Goal: Task Accomplishment & Management: Manage account settings

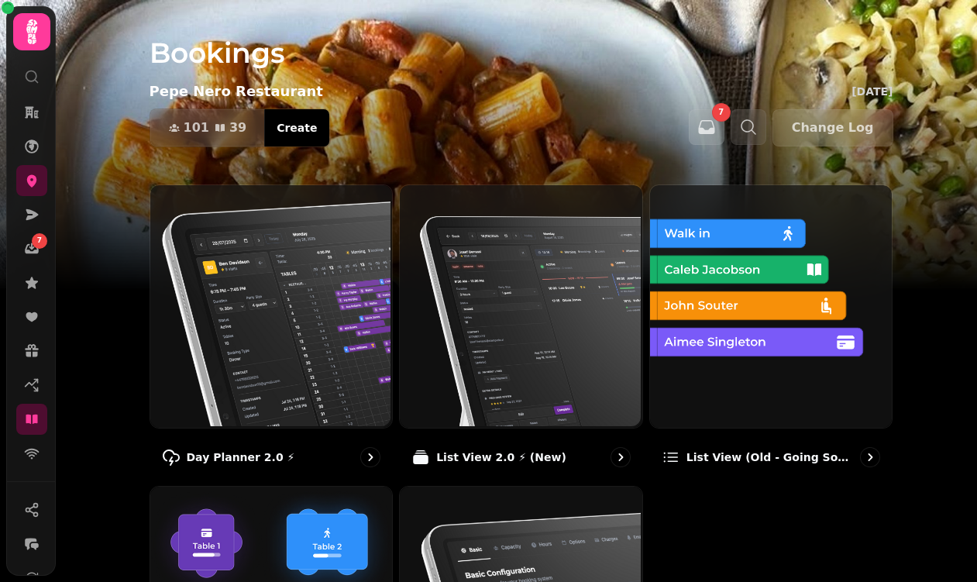
click at [553, 301] on img at bounding box center [519, 305] width 242 height 242
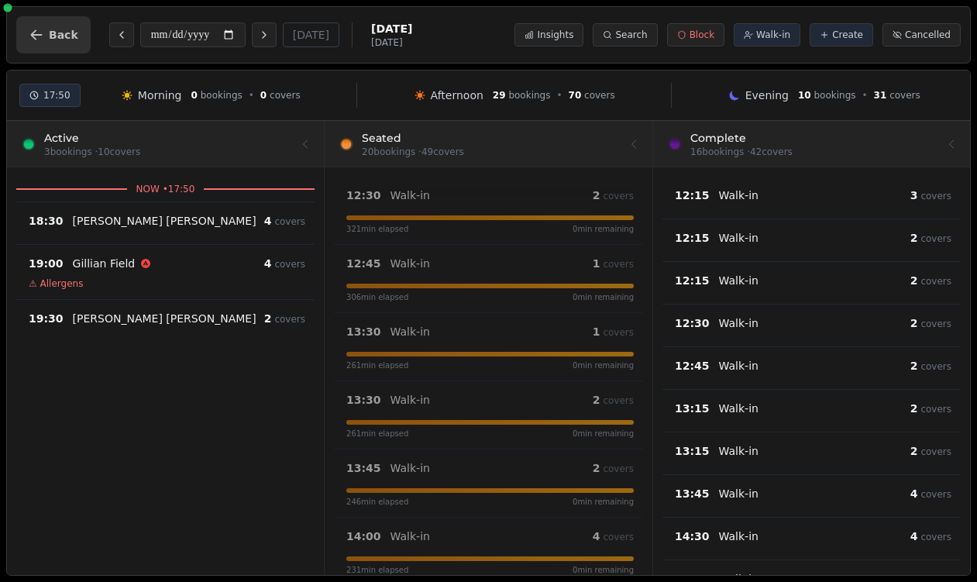
click at [42, 38] on icon "button" at bounding box center [36, 34] width 15 height 15
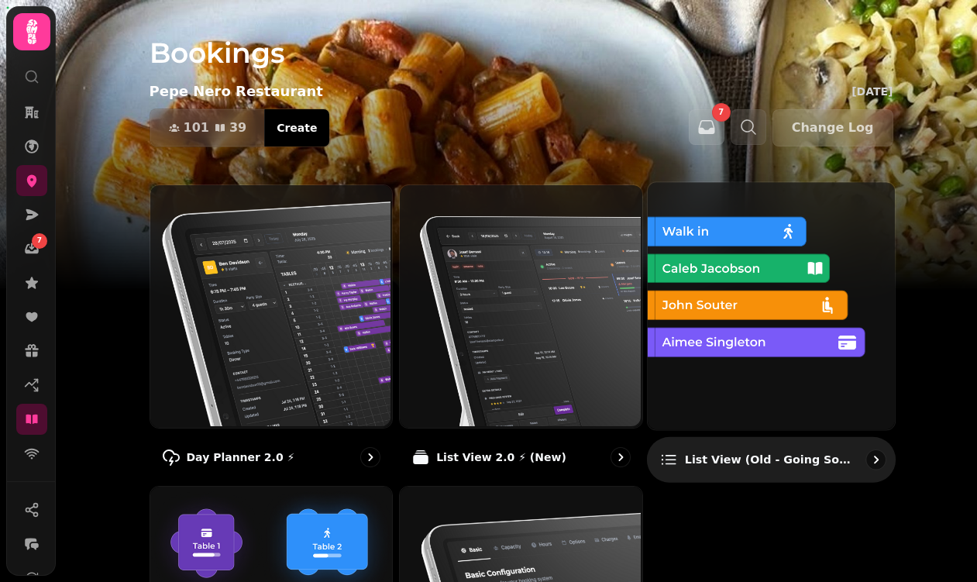
click at [722, 341] on img at bounding box center [769, 303] width 247 height 247
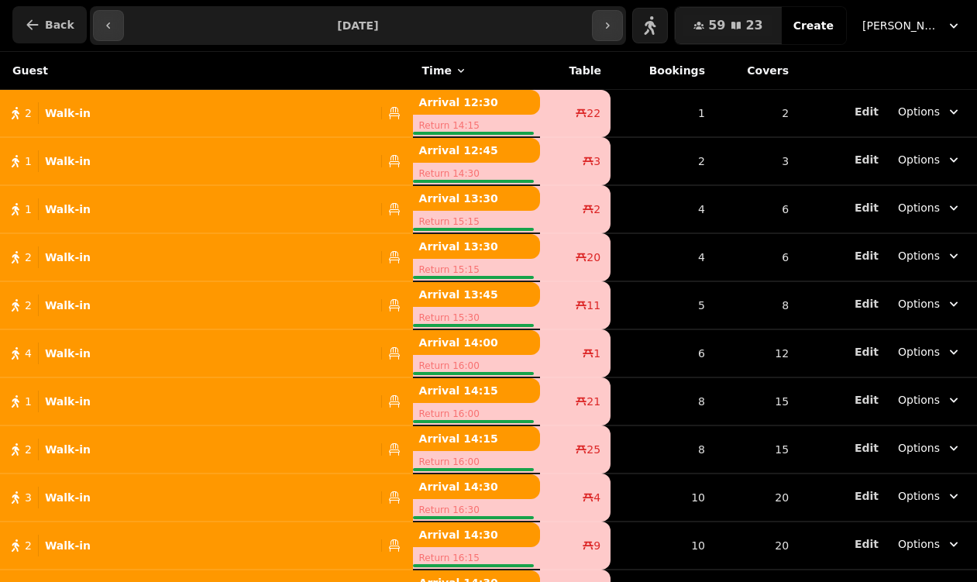
click at [72, 11] on button "Back" at bounding box center [49, 24] width 74 height 37
